Goal: Task Accomplishment & Management: Complete application form

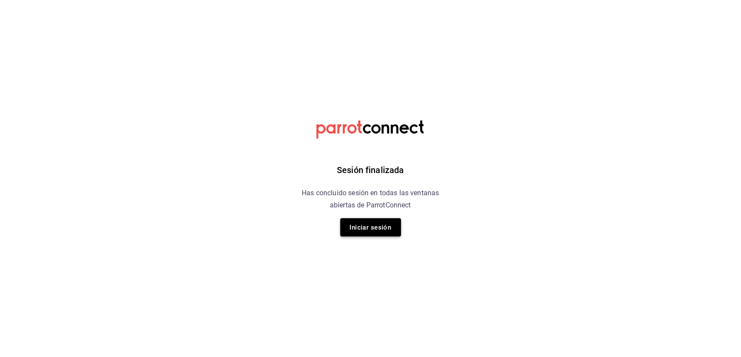
click at [380, 231] on button "Iniciar sesión" at bounding box center [370, 227] width 61 height 18
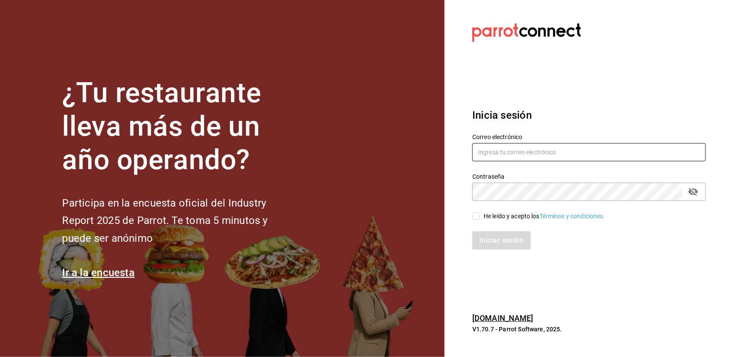
type input "[EMAIL_ADDRESS][DOMAIN_NAME]"
click at [489, 155] on input "[EMAIL_ADDRESS][DOMAIN_NAME]" at bounding box center [590, 152] width 234 height 18
click at [479, 212] on input "He leído y acepto los Términos y condiciones." at bounding box center [477, 216] width 8 height 8
checkbox input "true"
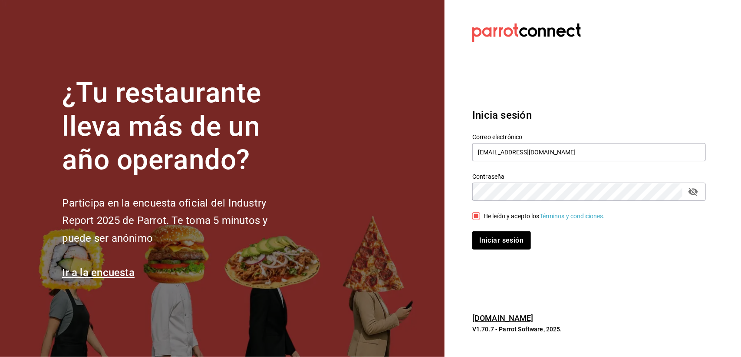
click at [483, 228] on div "Iniciar sesión" at bounding box center [584, 235] width 244 height 29
click at [489, 239] on button "Iniciar sesión" at bounding box center [502, 240] width 59 height 18
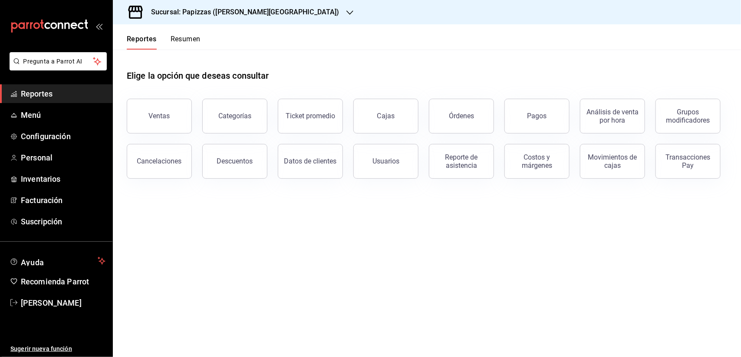
click at [170, 21] on div "Sucursal: Papizzas (Valle Alto)" at bounding box center [238, 12] width 237 height 24
click at [204, 11] on h3 "Sucursal: Papizzas (Valle Alto)" at bounding box center [241, 12] width 195 height 10
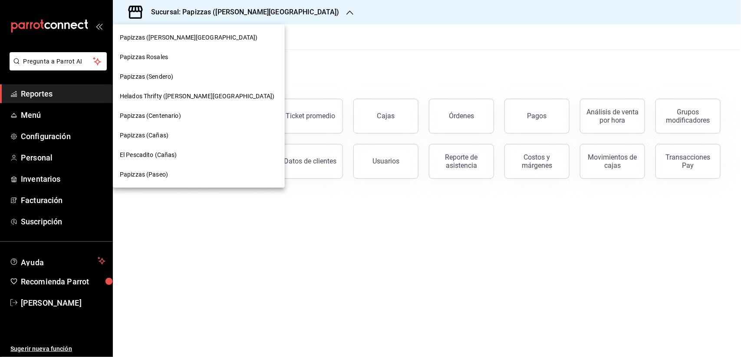
click at [161, 174] on span "Papizzas (Paseo)" at bounding box center [144, 174] width 48 height 9
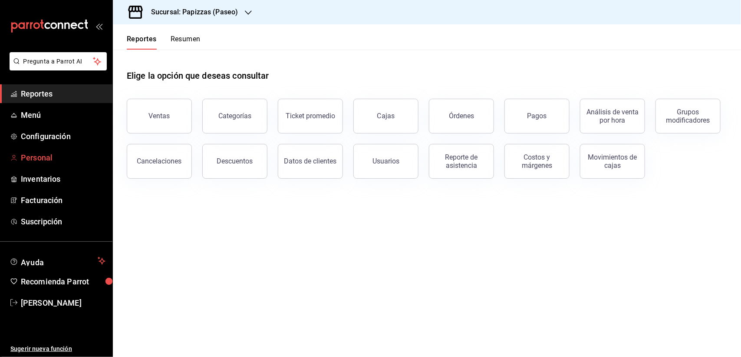
click at [29, 161] on span "Personal" at bounding box center [63, 158] width 85 height 12
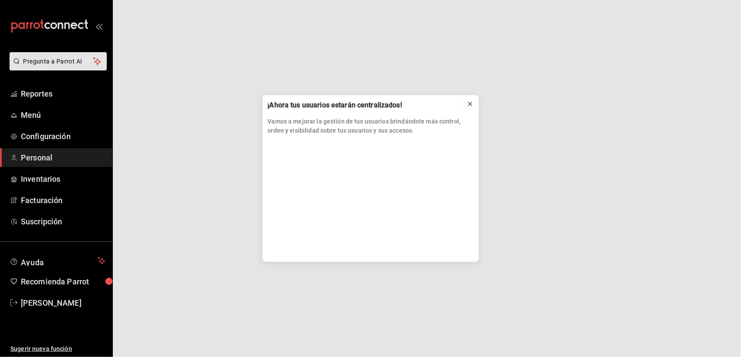
click at [469, 106] on icon at bounding box center [470, 103] width 3 height 3
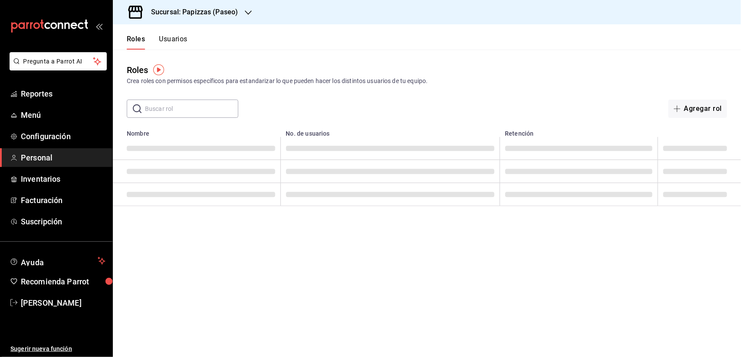
click at [178, 40] on button "Usuarios" at bounding box center [173, 42] width 29 height 15
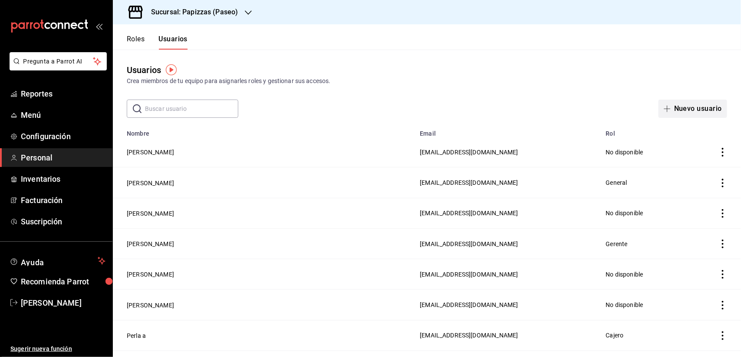
click at [668, 109] on button "Nuevo usuario" at bounding box center [693, 108] width 69 height 18
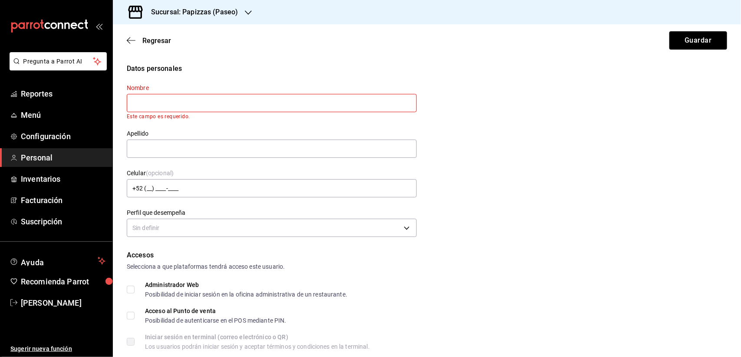
click at [196, 98] on input "text" at bounding box center [272, 103] width 290 height 18
paste input "Paul sebastian"
click at [149, 101] on input "Paul sebastian" at bounding box center [272, 103] width 290 height 18
type input "Paul Sebastian"
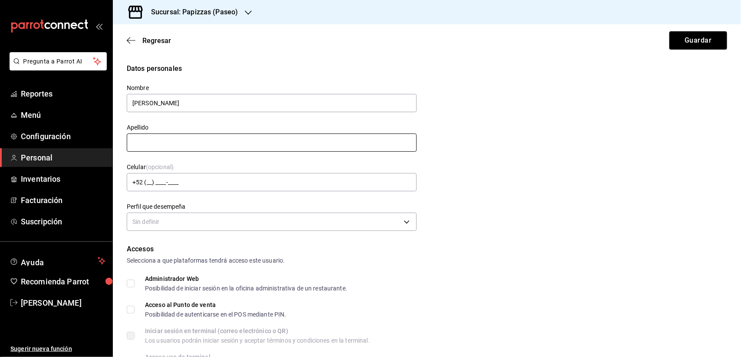
click at [192, 135] on input "text" at bounding box center [272, 142] width 290 height 18
paste input "gomez flores"
click at [137, 145] on input "gomez flores" at bounding box center [272, 142] width 290 height 18
click at [155, 142] on input "Gomez flores" at bounding box center [272, 142] width 290 height 18
type input "Gomez Flores"
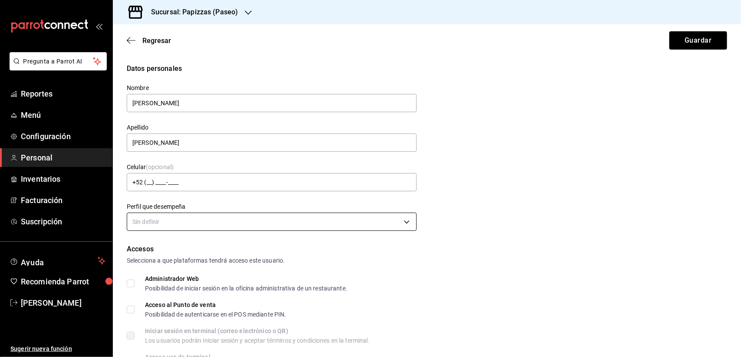
click at [161, 215] on body "Pregunta a Parrot AI Reportes Menú Configuración Personal Inventarios Facturaci…" at bounding box center [370, 178] width 741 height 357
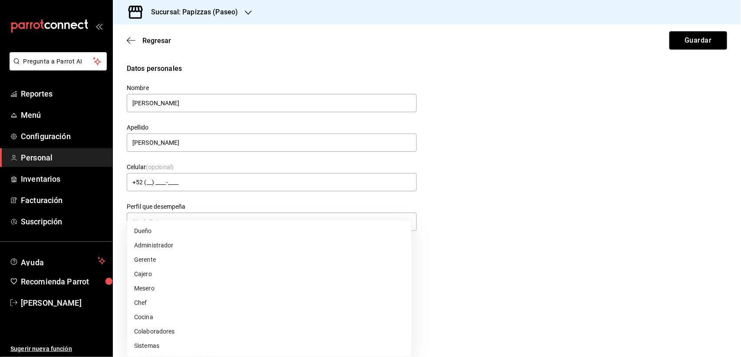
click at [165, 329] on li "Colaboradores" at bounding box center [269, 331] width 284 height 14
type input "STAFF"
